Goal: Navigation & Orientation: Go to known website

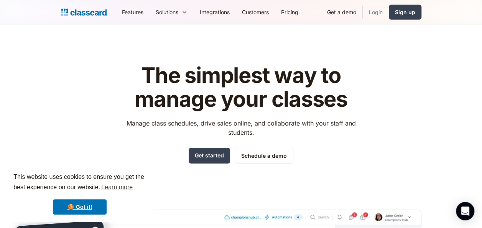
click at [375, 12] on link "Login" at bounding box center [376, 11] width 26 height 17
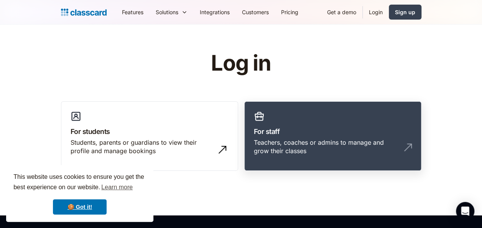
click at [282, 133] on h3 "For staff" at bounding box center [333, 131] width 158 height 10
